Goal: Information Seeking & Learning: Learn about a topic

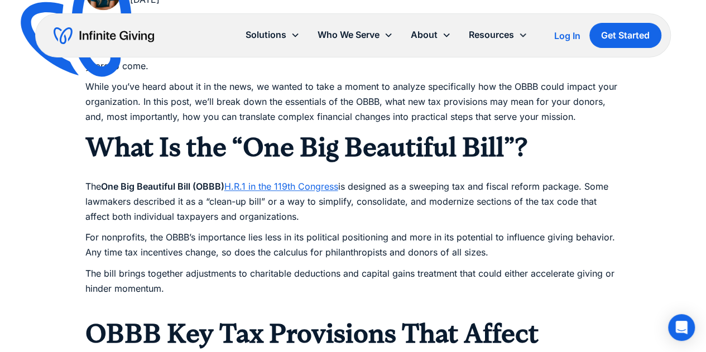
scroll to position [670, 0]
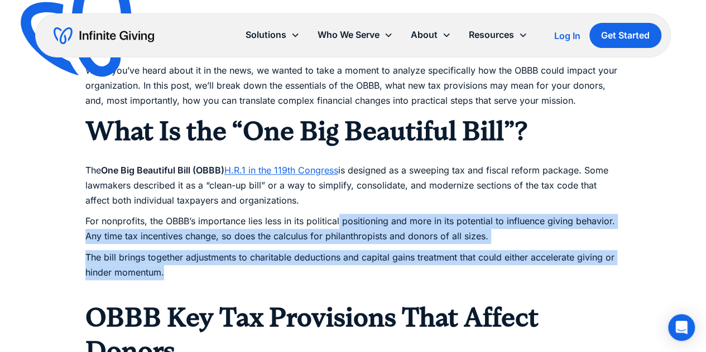
drag, startPoint x: 338, startPoint y: 224, endPoint x: 374, endPoint y: 273, distance: 60.4
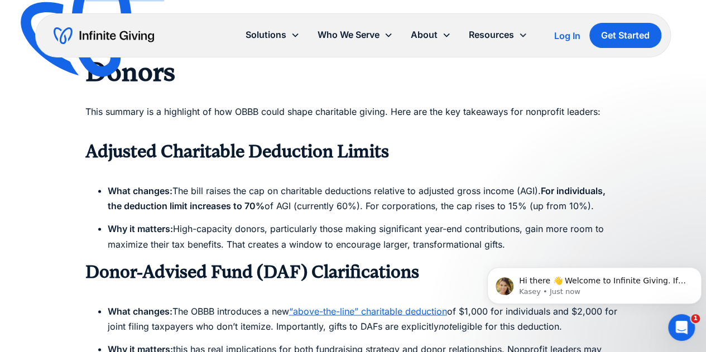
scroll to position [0, 0]
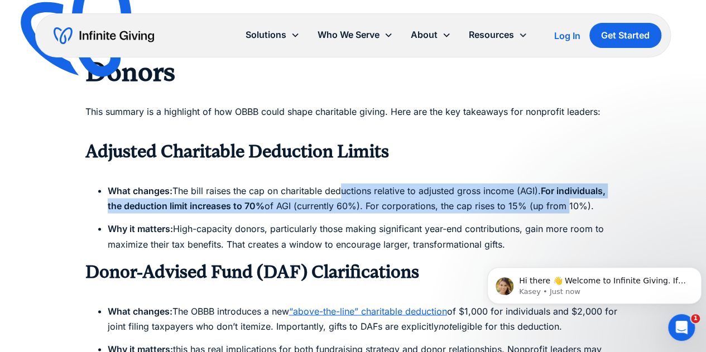
drag, startPoint x: 338, startPoint y: 188, endPoint x: 565, endPoint y: 206, distance: 227.4
click at [565, 206] on li "What changes: The bill raises the cap on charitable deductions relative to adju…" at bounding box center [365, 198] width 514 height 30
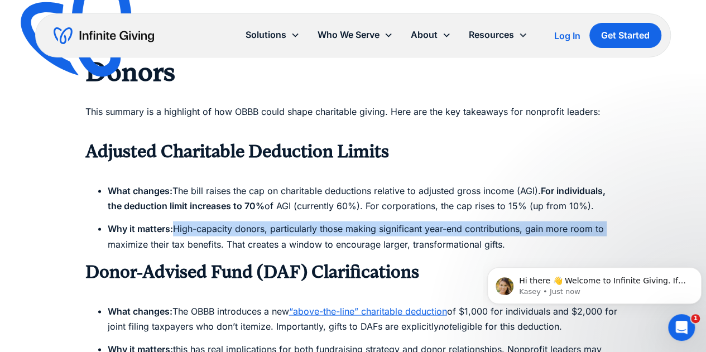
drag, startPoint x: 613, startPoint y: 214, endPoint x: 173, endPoint y: 219, distance: 440.7
click at [173, 219] on ul "What changes: The bill raises the cap on charitable deductions relative to adju…" at bounding box center [353, 217] width 536 height 69
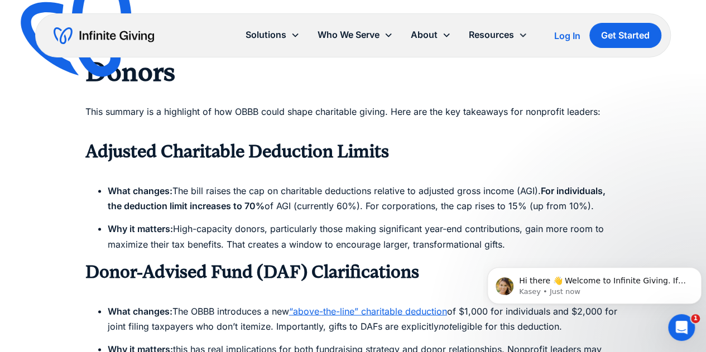
click at [270, 243] on li "Why it matters: High-capacity donors, particularly those making significant yea…" at bounding box center [365, 236] width 514 height 30
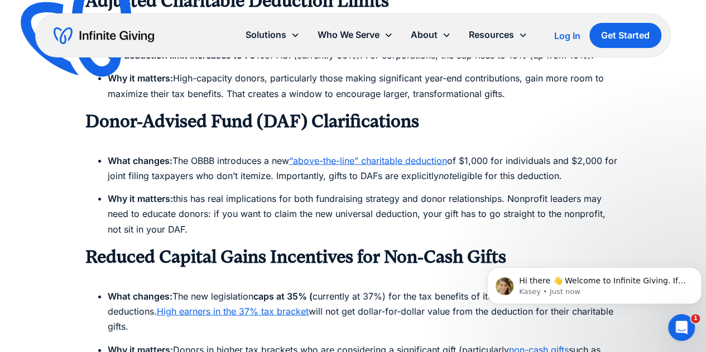
scroll to position [1117, 0]
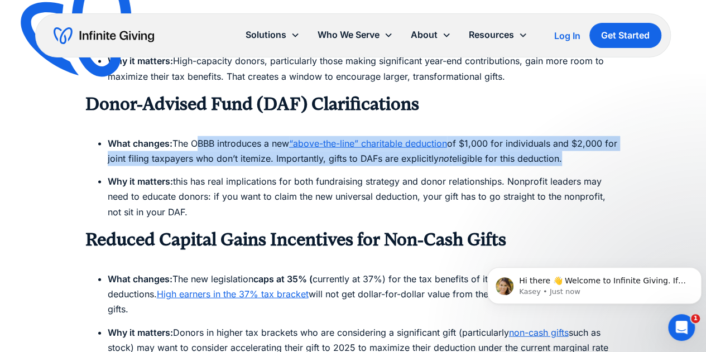
drag, startPoint x: 195, startPoint y: 143, endPoint x: 609, endPoint y: 161, distance: 414.2
click at [609, 161] on li "What changes: The OBBB introduces a new “above-the-line” charitable deduction o…" at bounding box center [365, 151] width 514 height 30
drag, startPoint x: 176, startPoint y: 182, endPoint x: 177, endPoint y: 207, distance: 25.1
click at [177, 207] on li "Why it matters: this has real implications for both fundraising strategy and do…" at bounding box center [365, 197] width 514 height 46
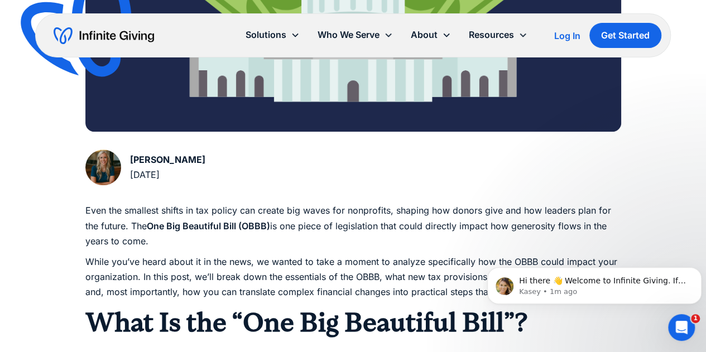
scroll to position [503, 0]
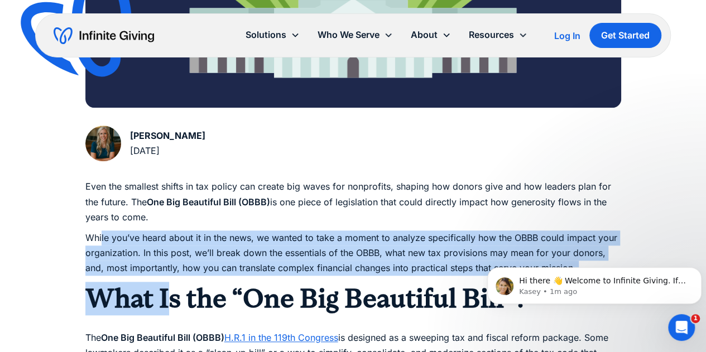
drag, startPoint x: 101, startPoint y: 240, endPoint x: 173, endPoint y: 278, distance: 81.2
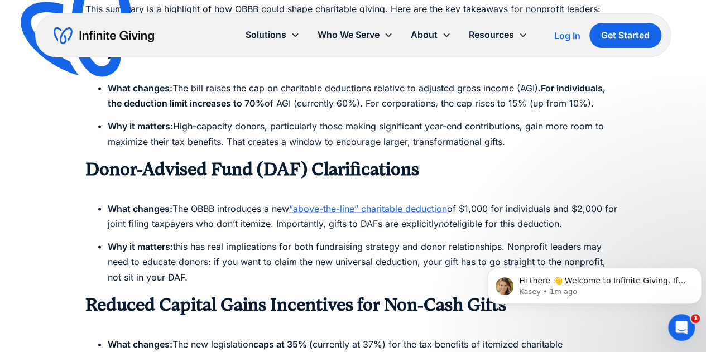
scroll to position [1173, 0]
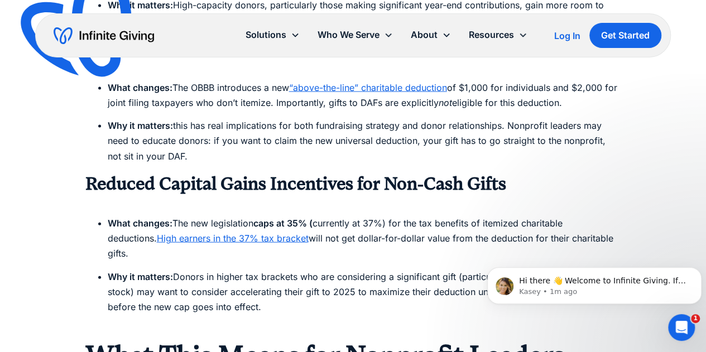
drag, startPoint x: 264, startPoint y: 232, endPoint x: 591, endPoint y: 242, distance: 327.4
click at [591, 242] on li "What changes: The new legislation caps at 35% ( currently at 37%) for the tax b…" at bounding box center [365, 239] width 514 height 46
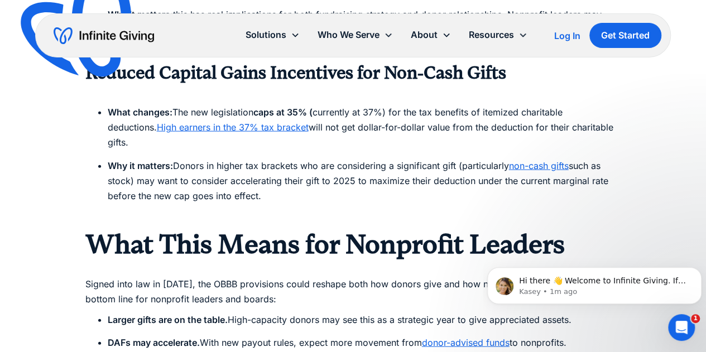
scroll to position [1284, 0]
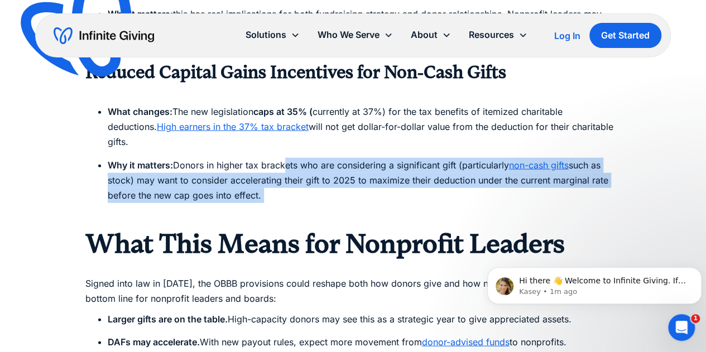
drag, startPoint x: 281, startPoint y: 152, endPoint x: 299, endPoint y: 197, distance: 48.6
click at [299, 197] on li "Why it matters: Donors in higher tax brackets who are considering a significant…" at bounding box center [365, 188] width 514 height 61
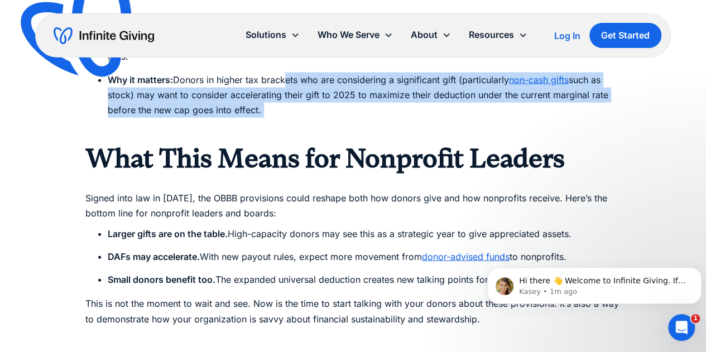
scroll to position [1396, 0]
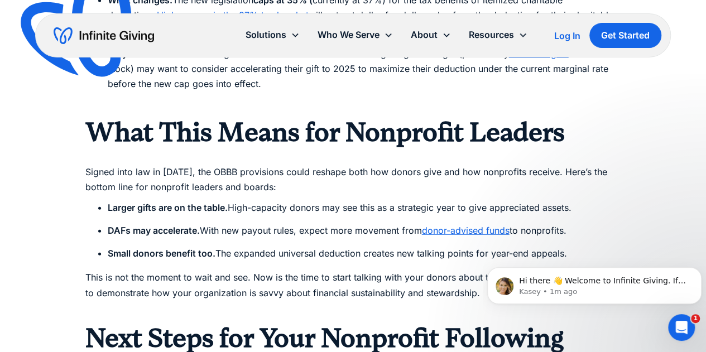
drag, startPoint x: 88, startPoint y: 150, endPoint x: 138, endPoint y: 211, distance: 78.9
click at [138, 211] on div "Even the smallest shifts in tax policy can create big waves for nonprofits, sha…" at bounding box center [353, 328] width 536 height 2084
drag, startPoint x: 208, startPoint y: 207, endPoint x: 585, endPoint y: 233, distance: 378.4
click at [585, 233] on ul "Larger gifts are on the table. High-capacity donors may see this as a strategic…" at bounding box center [353, 230] width 536 height 61
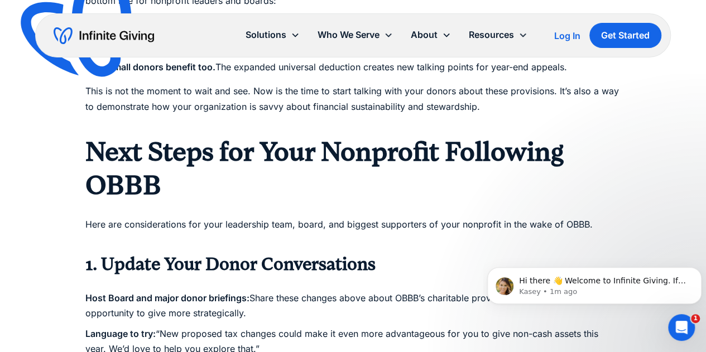
scroll to position [1620, 0]
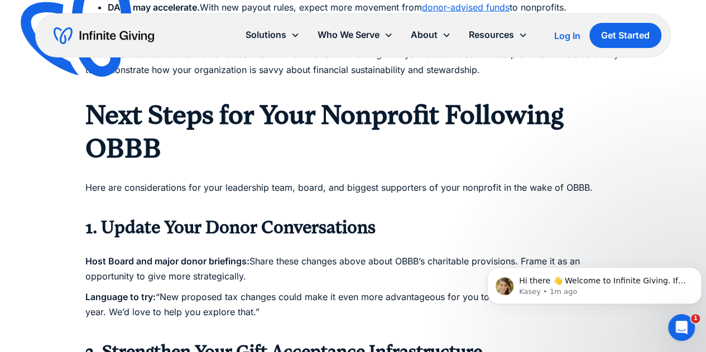
drag, startPoint x: 87, startPoint y: 212, endPoint x: 287, endPoint y: 294, distance: 216.3
click at [287, 294] on div "Even the smallest shifts in tax policy can create big waves for nonprofits, sha…" at bounding box center [353, 104] width 536 height 2084
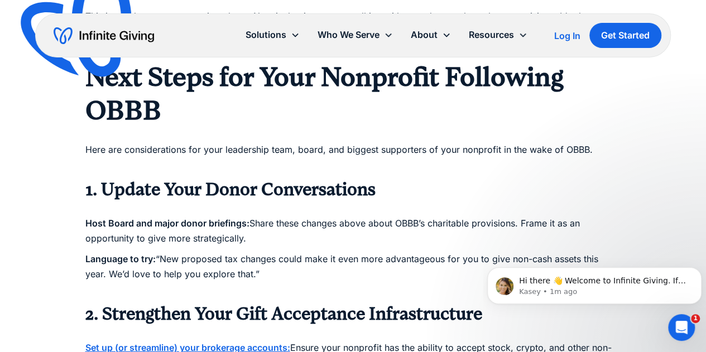
scroll to position [1675, 0]
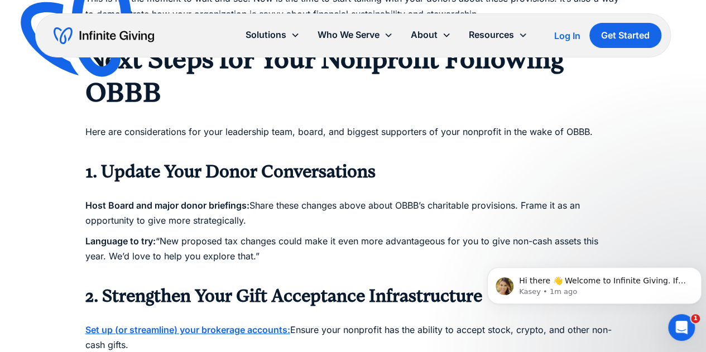
click at [278, 193] on p "Host Board and major donor briefings: Share these changes above about OBBB’s ch…" at bounding box center [353, 206] width 536 height 46
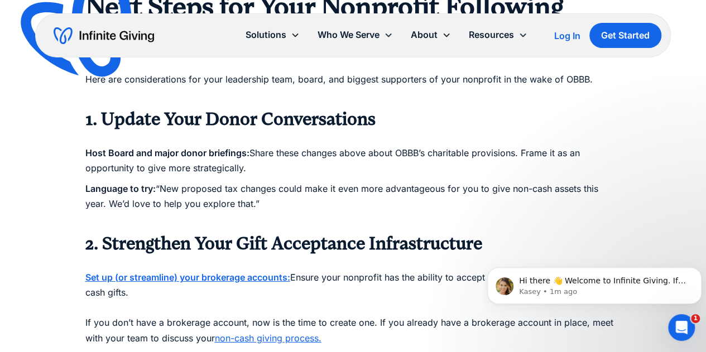
scroll to position [1787, 0]
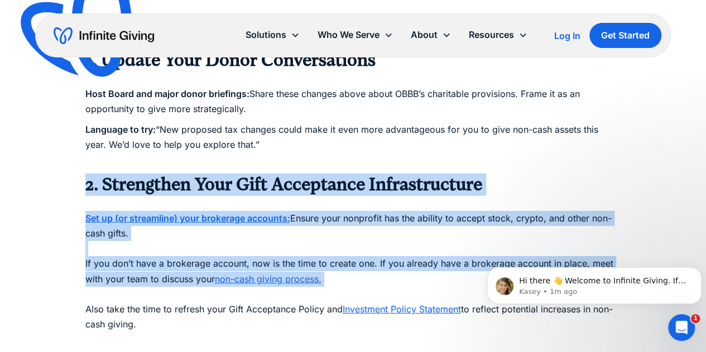
drag, startPoint x: 86, startPoint y: 166, endPoint x: 328, endPoint y: 279, distance: 267.3
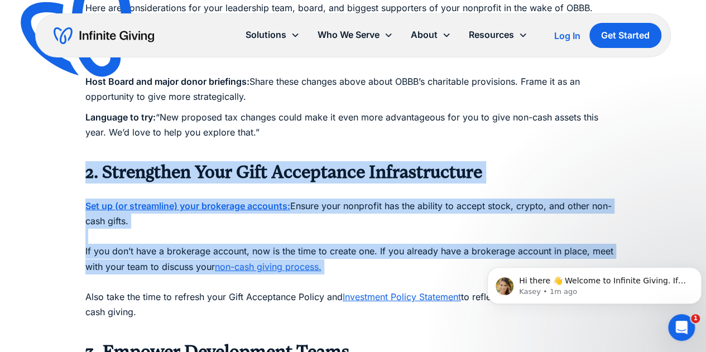
scroll to position [2010, 0]
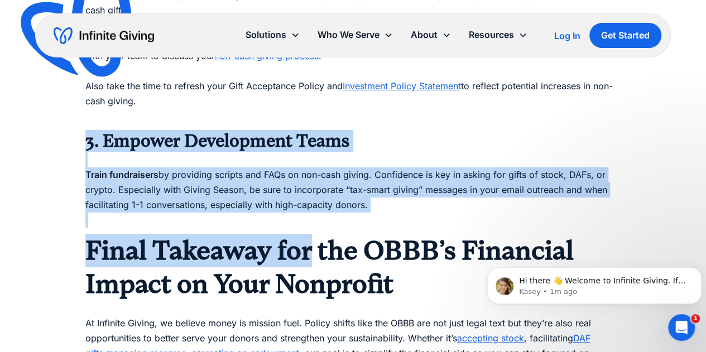
drag, startPoint x: 130, startPoint y: 165, endPoint x: 312, endPoint y: 237, distance: 195.5
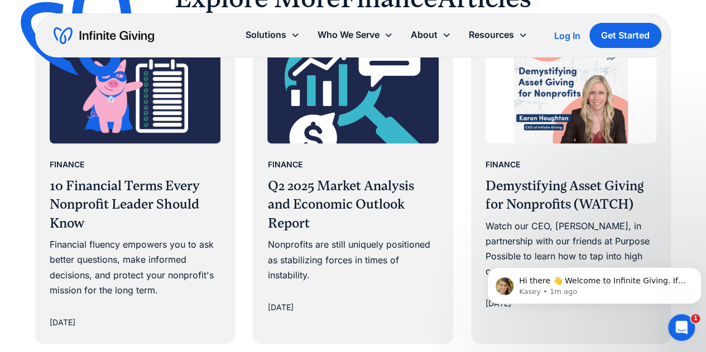
scroll to position [2848, 0]
